Goal: Submit feedback/report problem

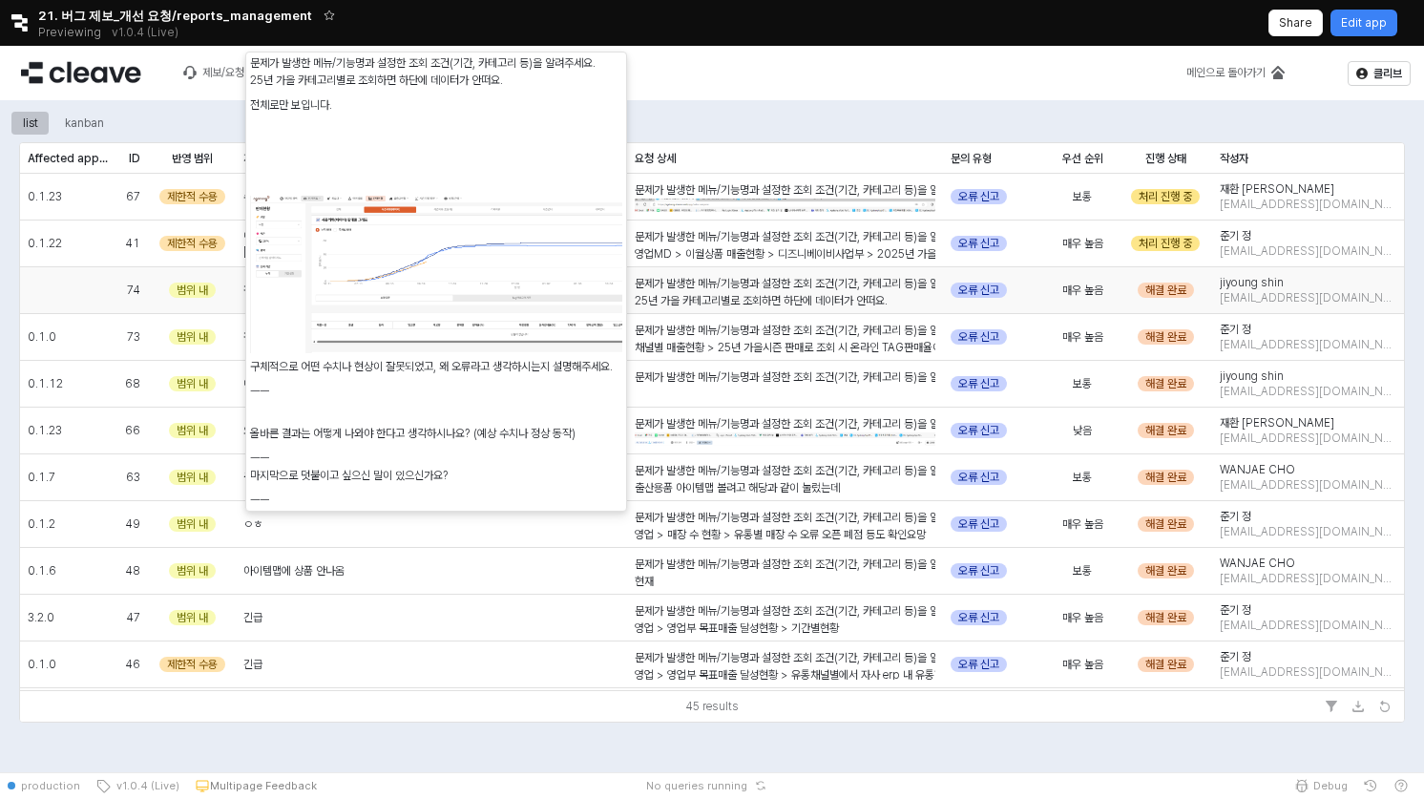
click at [736, 290] on div "문제가 발생한 메뉴/기능명과 설정한 조회 조건(기간, 카테고리 등)을 알려주세요. 25년 가을 카테고리별로 조회하면 하단에 데이터가 안떠요. …" at bounding box center [785, 487] width 301 height 424
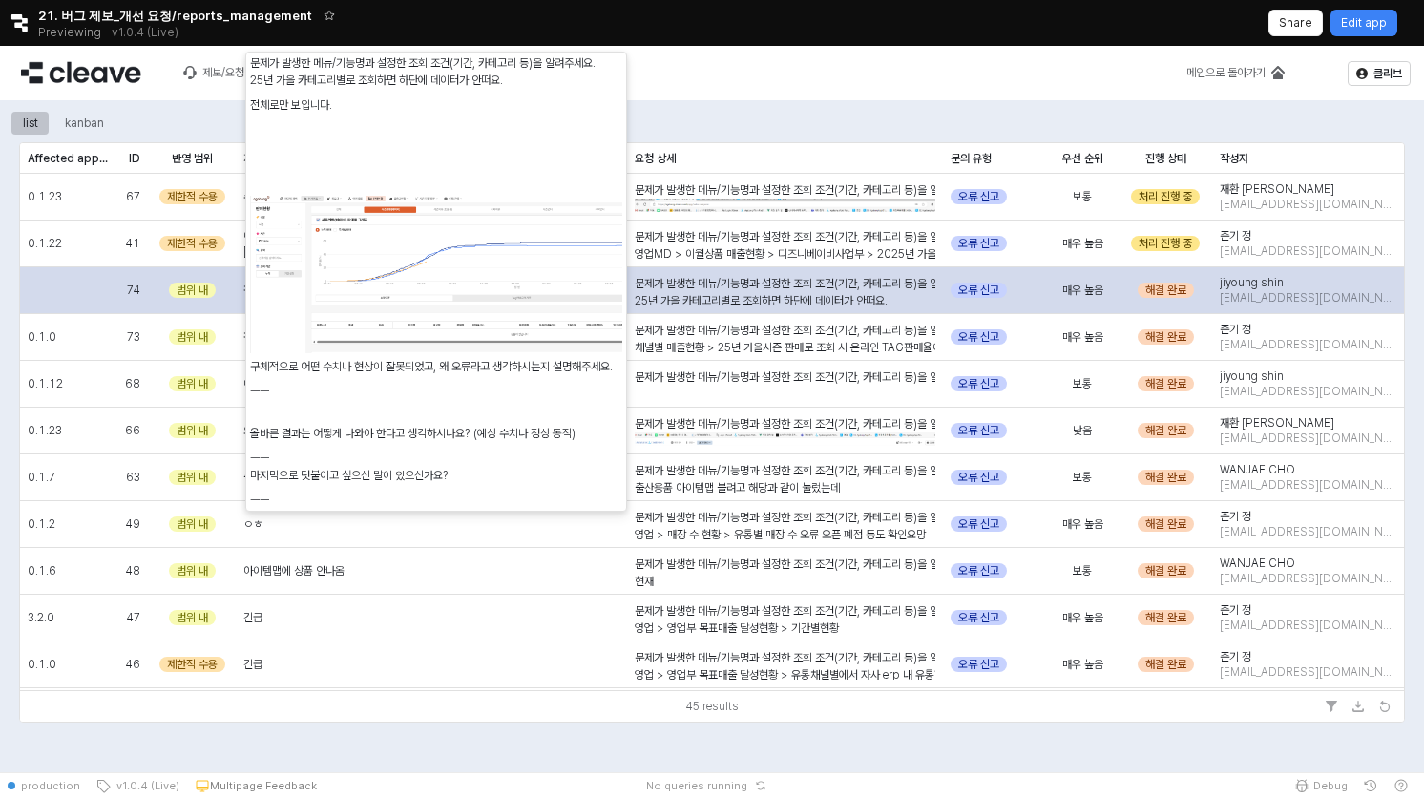
click at [743, 308] on div "문제가 발생한 메뉴/기능명과 설정한 조회 조건(기간, 카테고리 등)을 알려주세요. 25년 가을 카테고리별로 조회하면 하단에 데이터가 안떠요. …" at bounding box center [785, 290] width 316 height 47
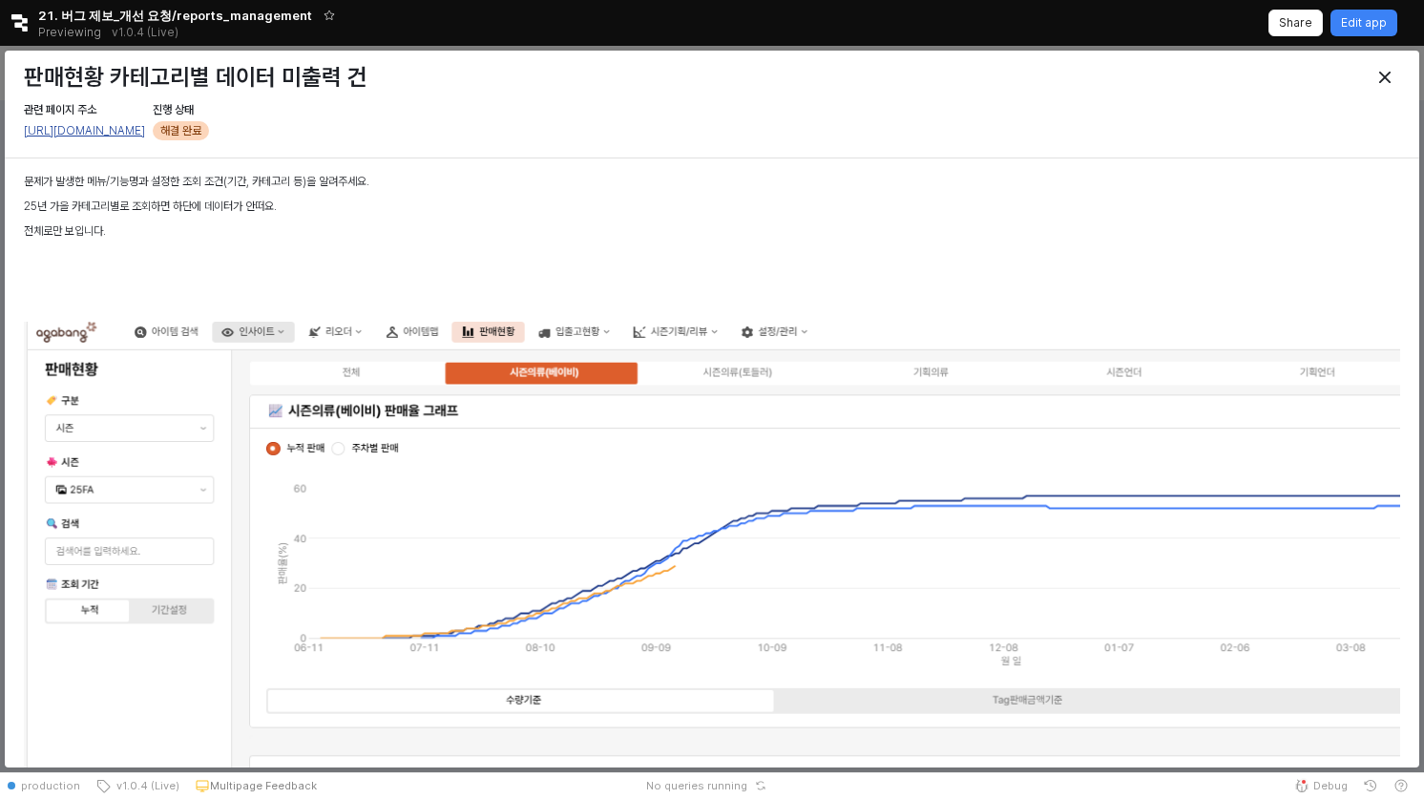
click at [145, 127] on link "[URL][DOMAIN_NAME]" at bounding box center [84, 130] width 121 height 13
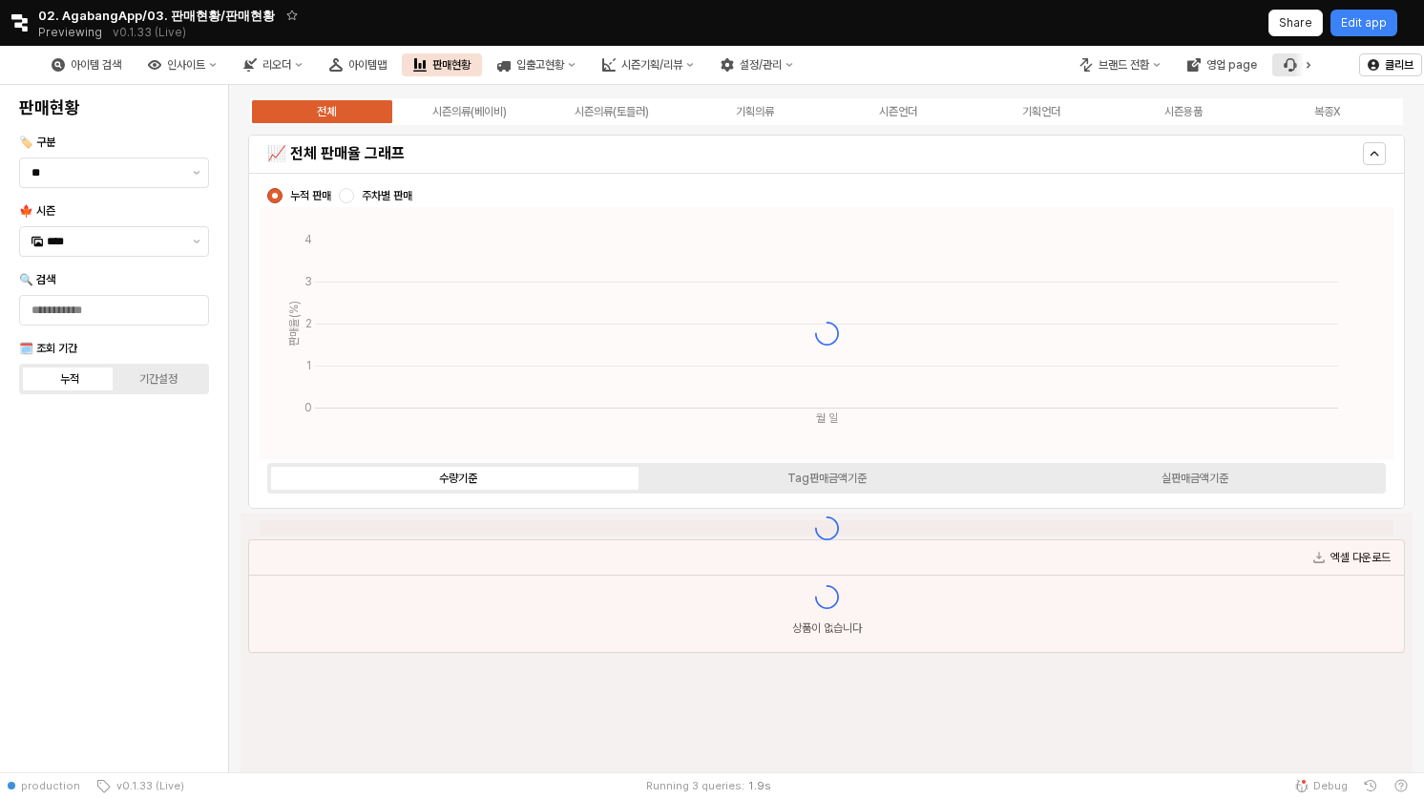
click at [1285, 70] on icon "버그 제보 및 기능 개선 요청" at bounding box center [1290, 64] width 13 height 13
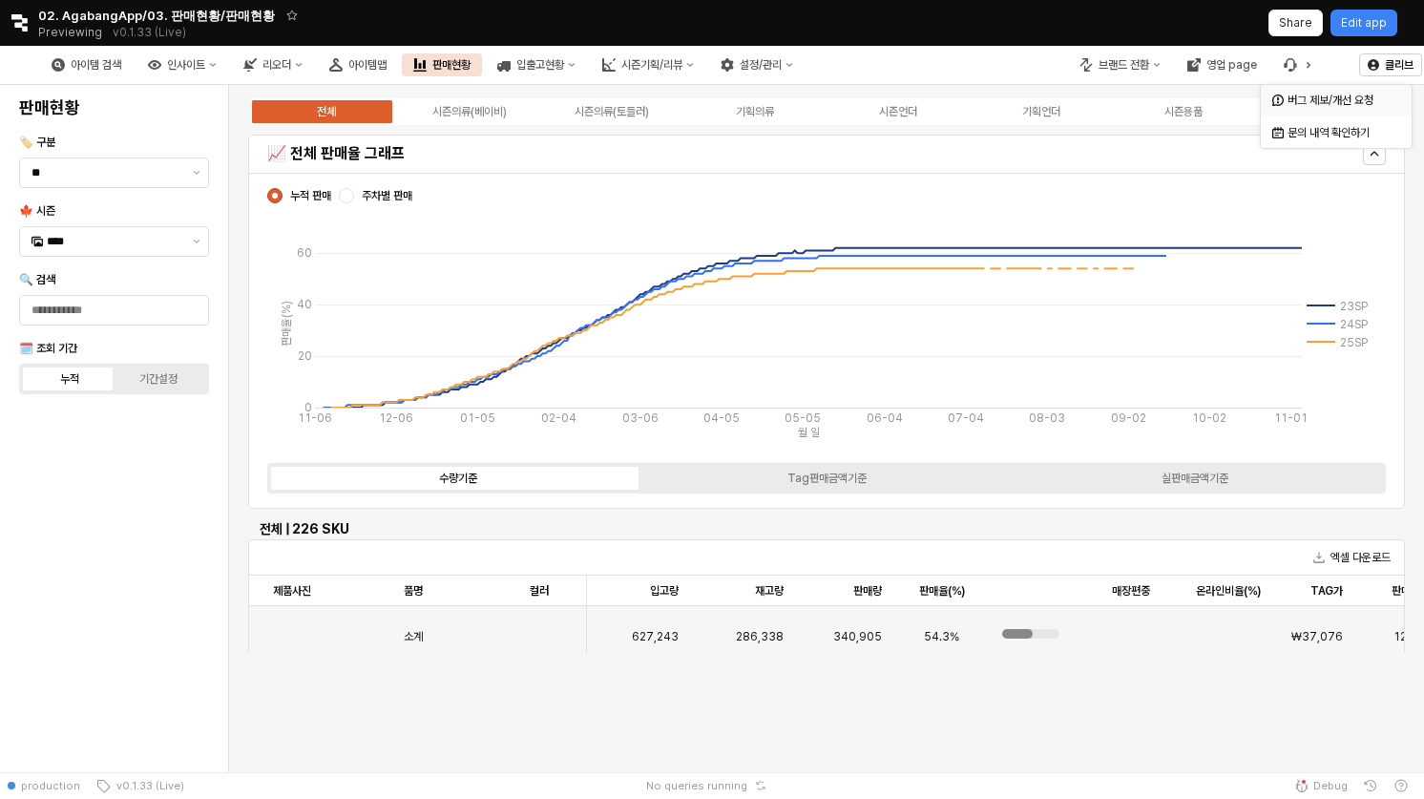
click at [1325, 106] on div "버그 제보/개선 요청" at bounding box center [1338, 100] width 101 height 15
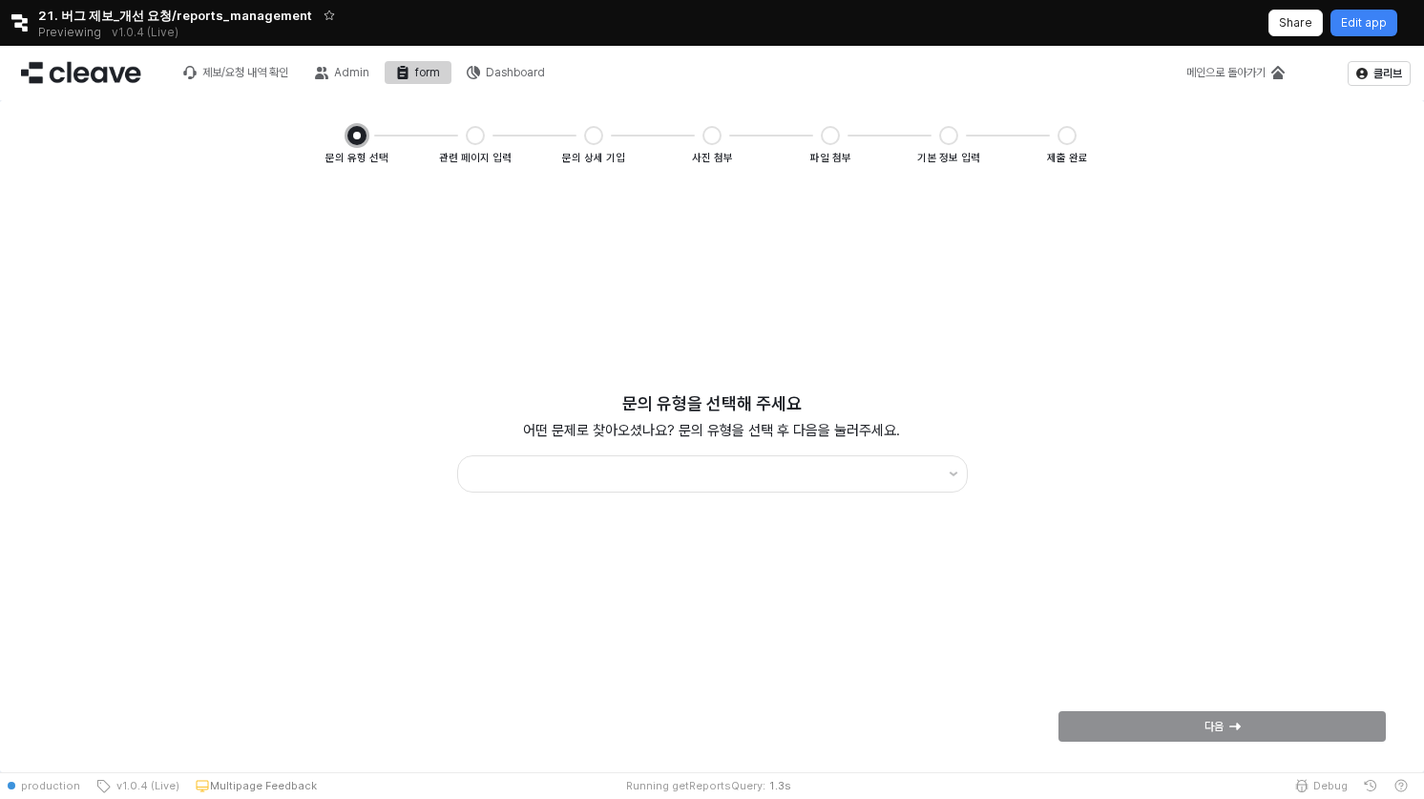
click at [835, 496] on div "App Frame" at bounding box center [713, 474] width 526 height 45
click at [840, 484] on input "App Frame" at bounding box center [704, 475] width 468 height 26
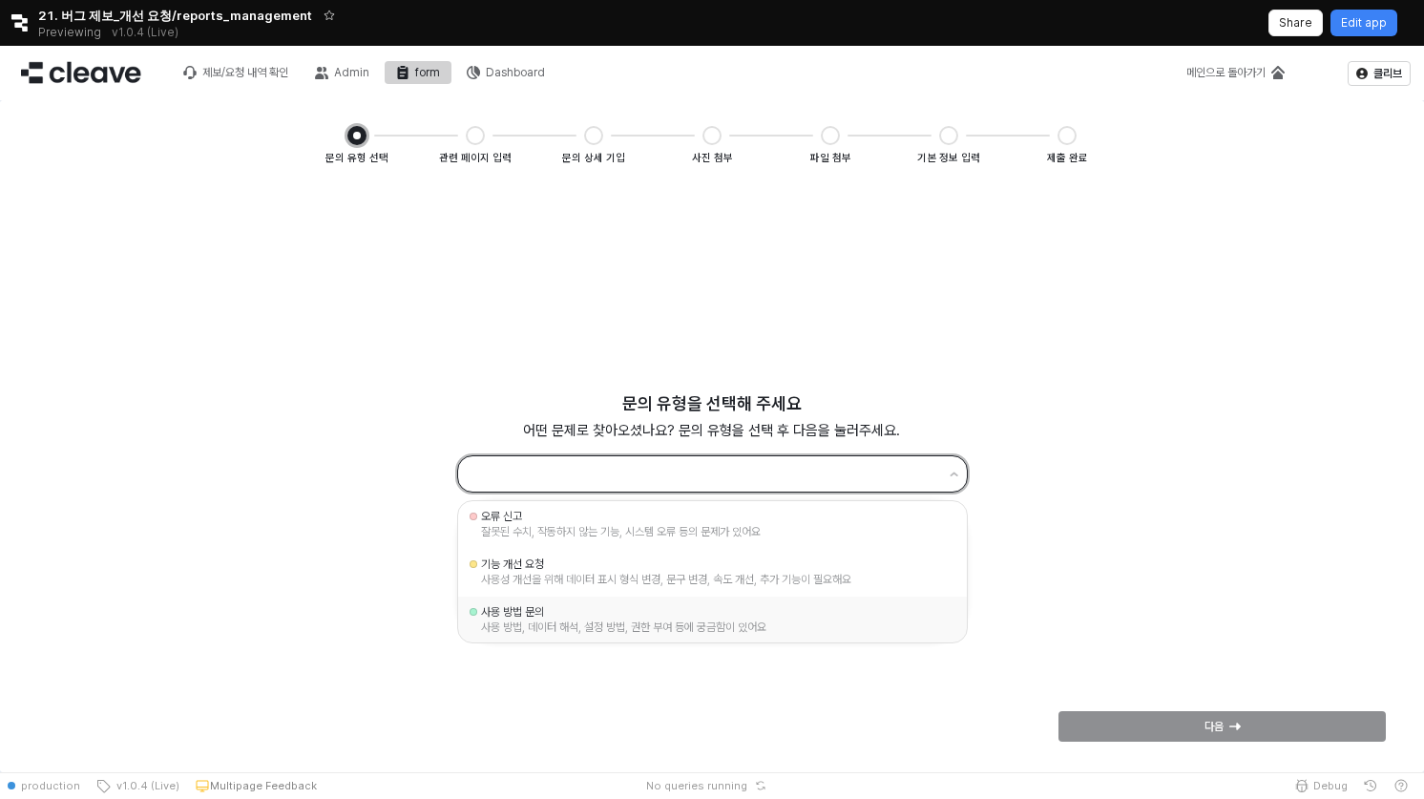
click at [675, 622] on div "사용 방법, 데이터 해석, 설정 방법, 권한 부여 등에 궁금함이 있어요" at bounding box center [712, 626] width 463 height 15
type input "********"
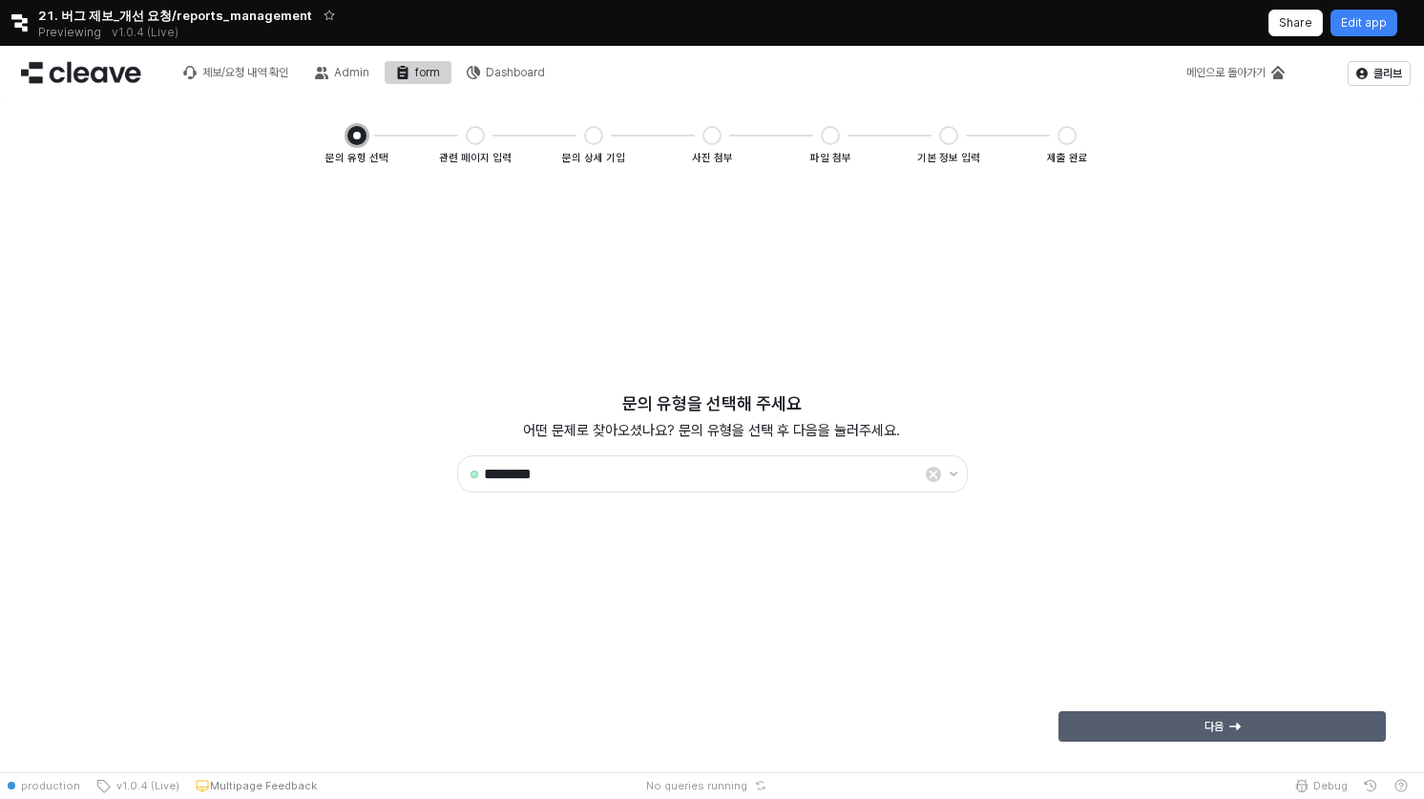
click at [1153, 737] on div "다음" at bounding box center [1222, 726] width 310 height 29
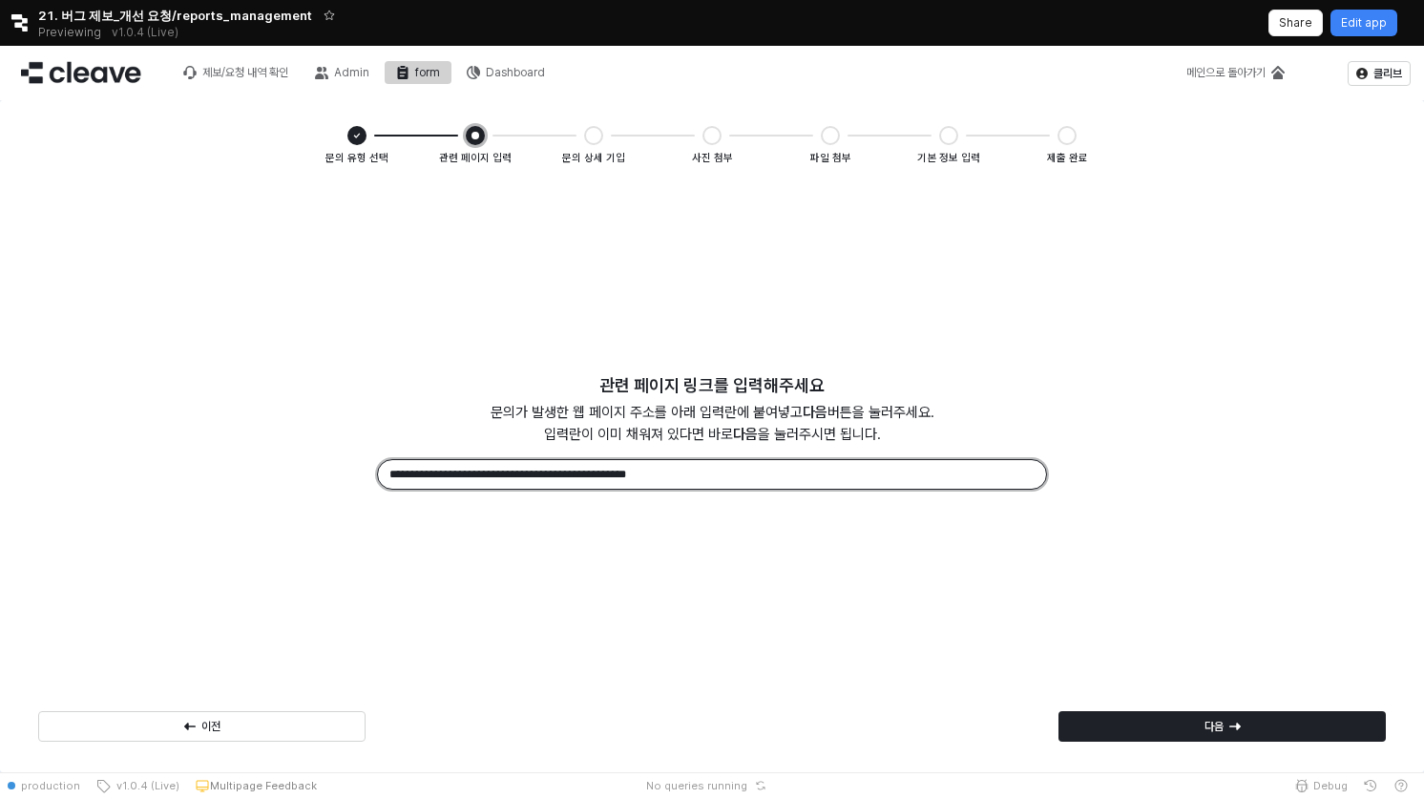
click at [729, 471] on input "**********" at bounding box center [712, 474] width 668 height 29
